Goal: Task Accomplishment & Management: Use online tool/utility

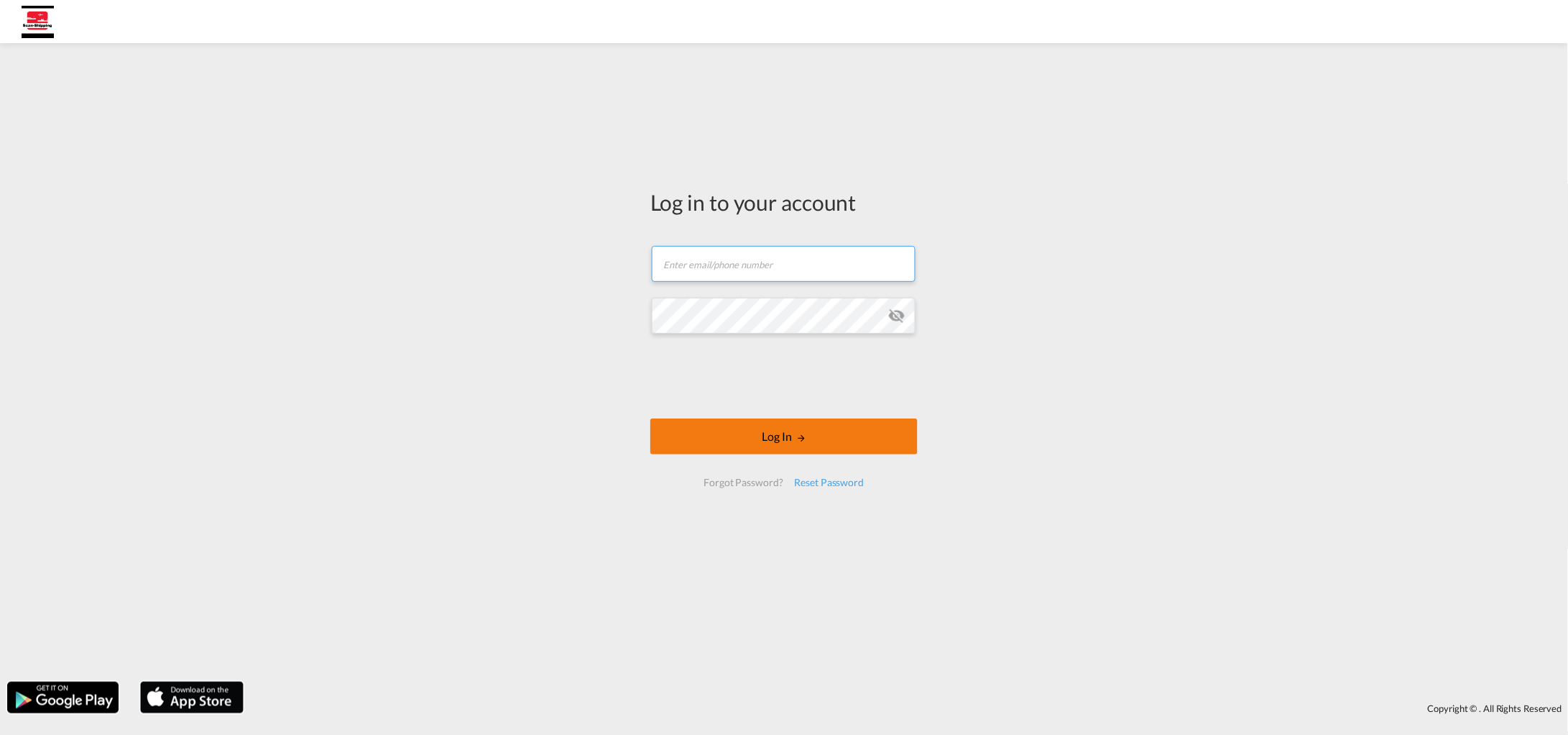
type input "[EMAIL_ADDRESS][DOMAIN_NAME]"
click at [786, 434] on button "Log In" at bounding box center [784, 437] width 267 height 36
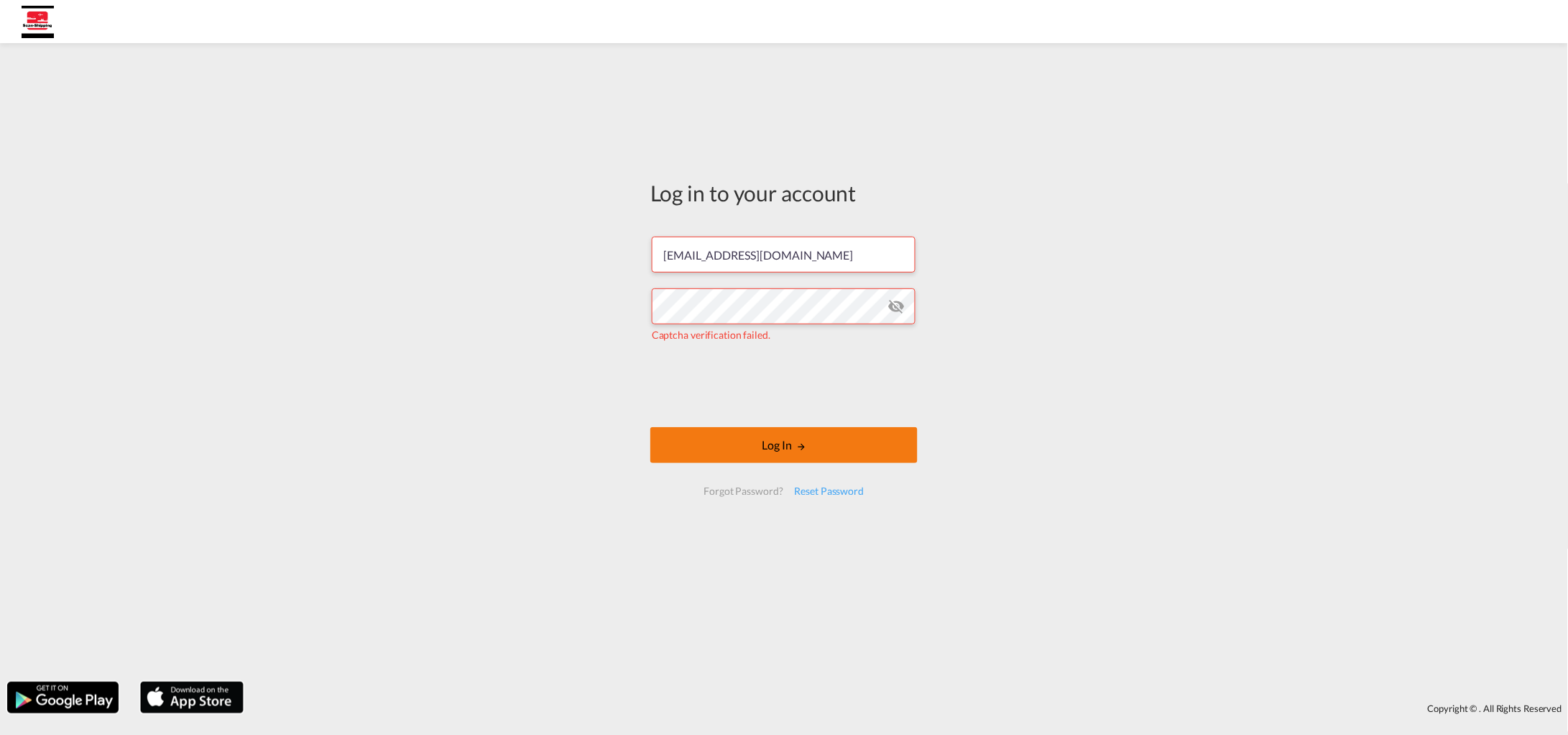
click at [785, 445] on button "Log In" at bounding box center [784, 445] width 267 height 36
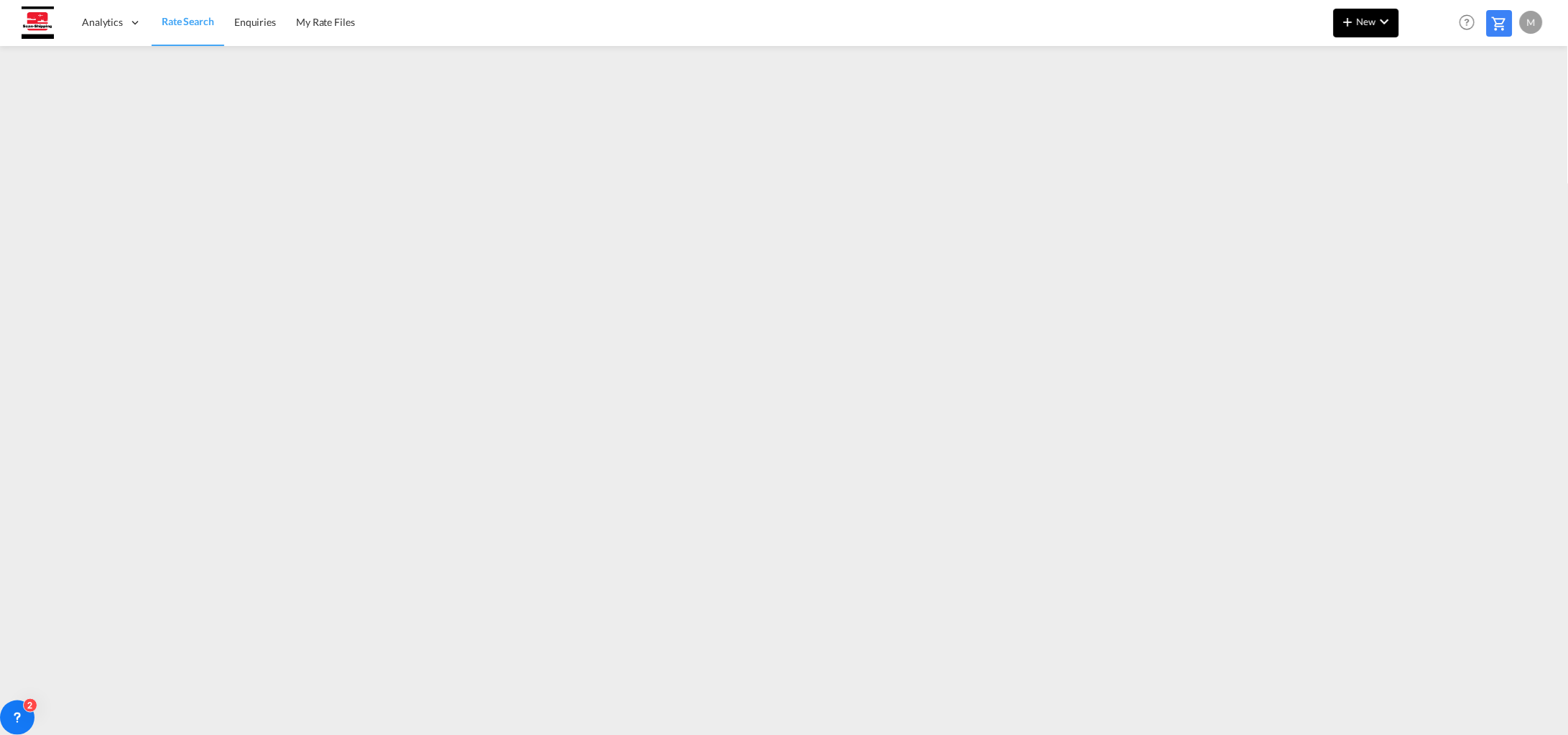
click at [1366, 17] on span "New" at bounding box center [1366, 22] width 54 height 12
click at [1333, 59] on span "Rates" at bounding box center [1330, 61] width 17 height 29
click at [1434, 58] on span "Ratecard" at bounding box center [1426, 61] width 16 height 29
click at [171, 23] on span "Rate Search" at bounding box center [188, 22] width 52 height 12
